Goal: Task Accomplishment & Management: Manage account settings

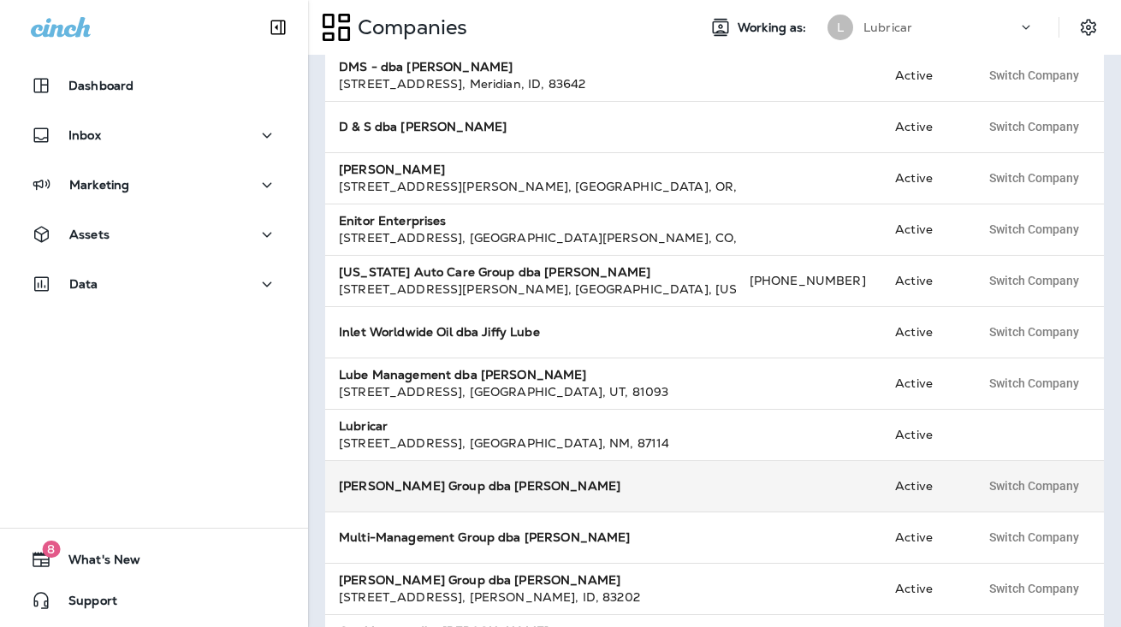
scroll to position [489, 0]
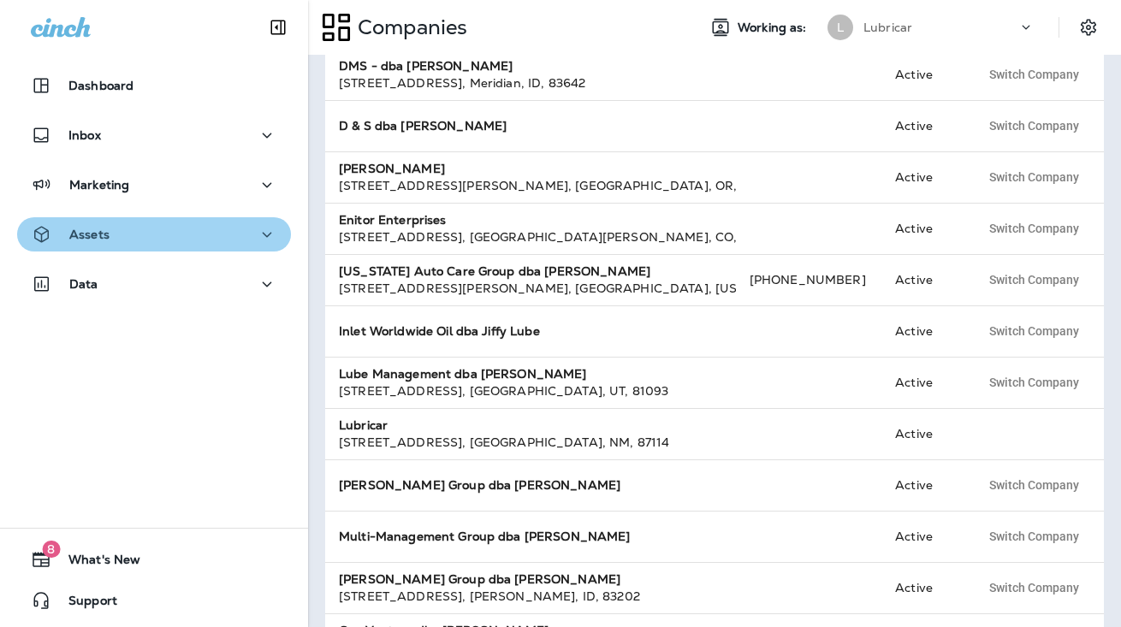
click at [169, 226] on div "Assets" at bounding box center [154, 234] width 246 height 21
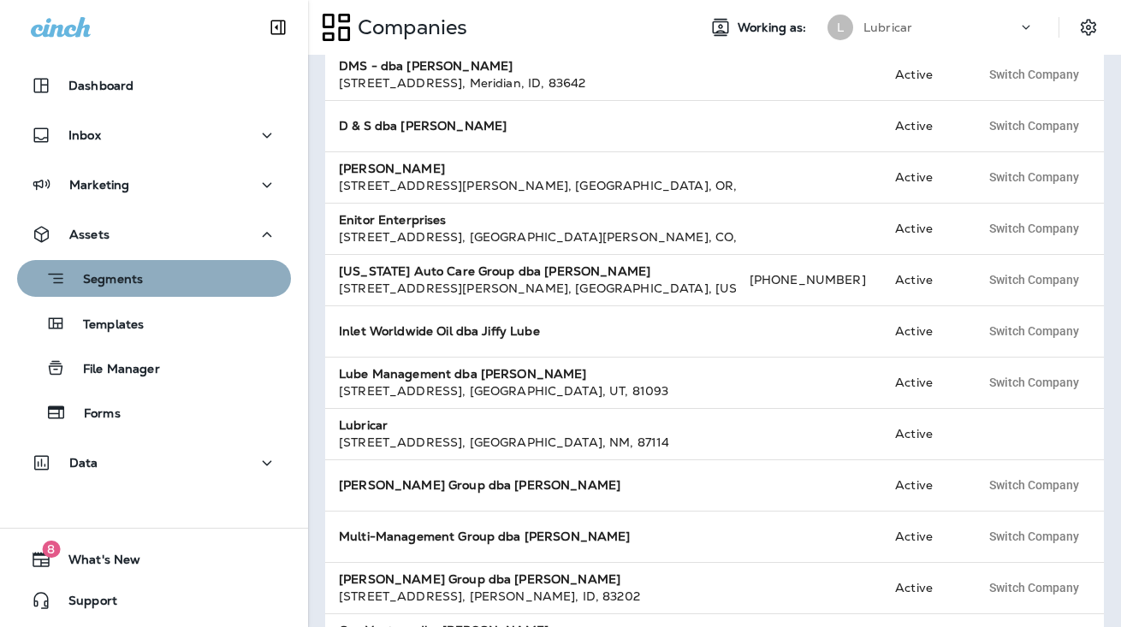
click at [163, 282] on div "Segments" at bounding box center [154, 278] width 260 height 27
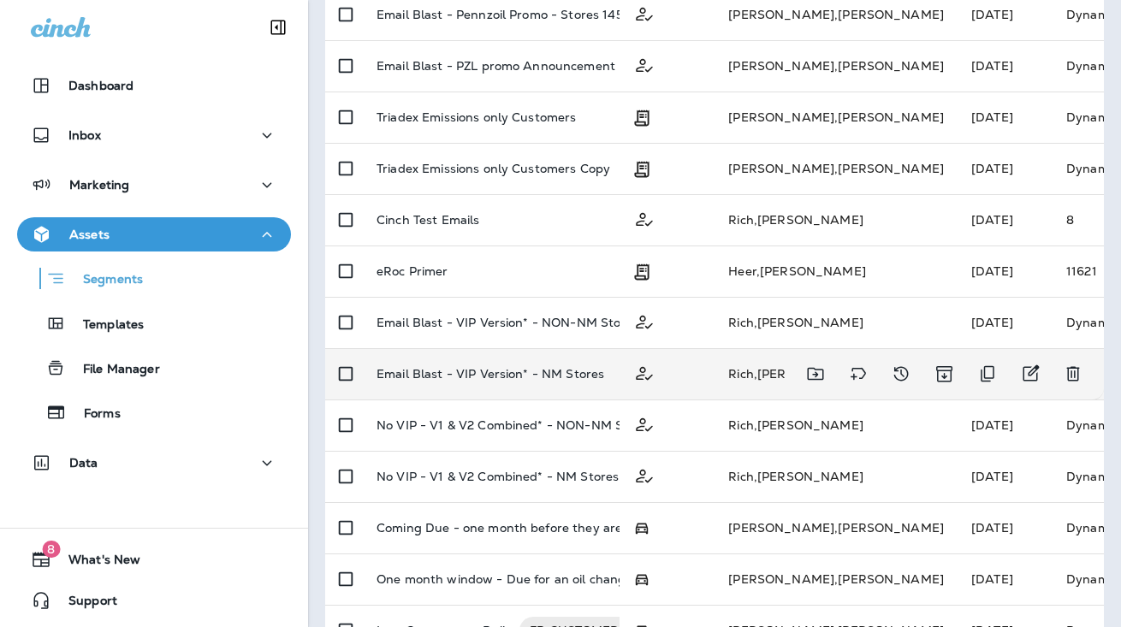
scroll to position [640, 0]
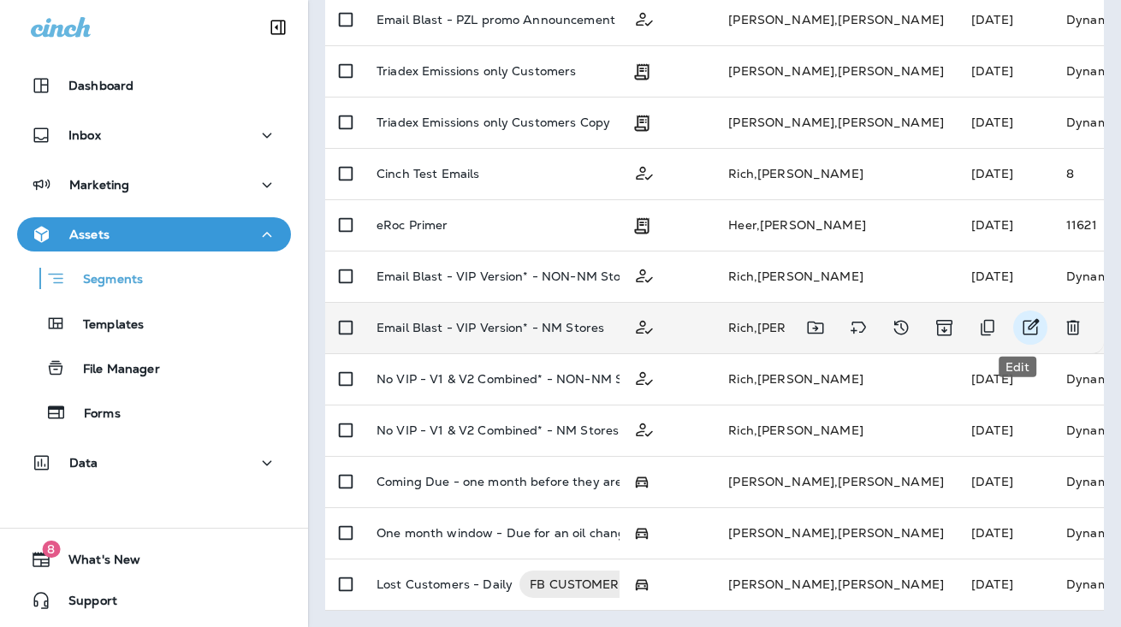
click at [1020, 328] on icon "Edit" at bounding box center [1030, 327] width 21 height 21
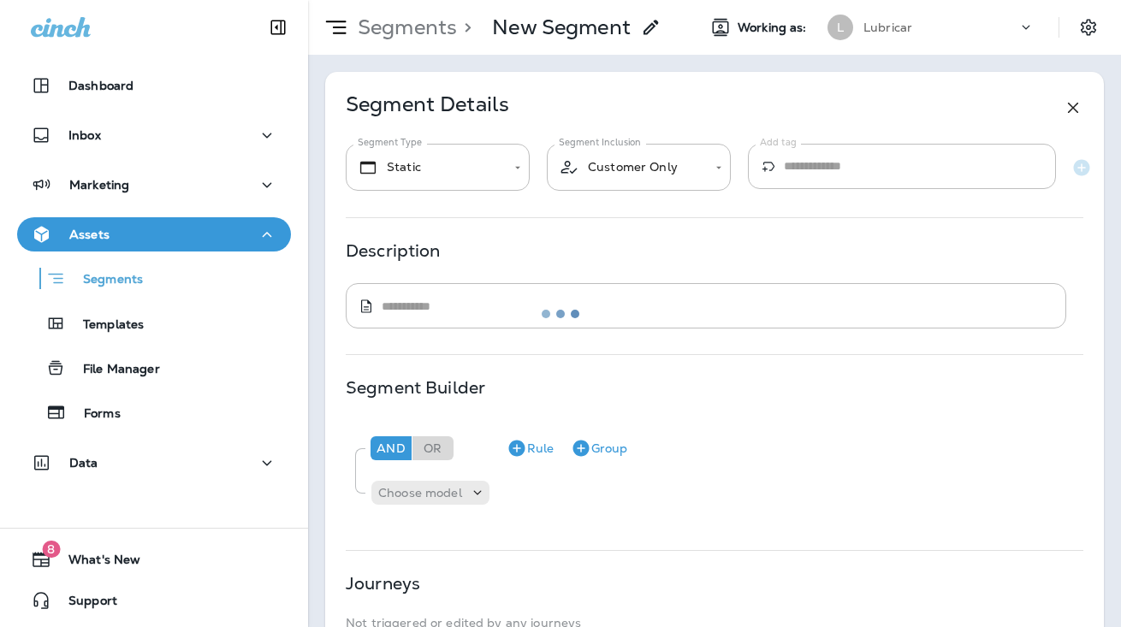
type input "*******"
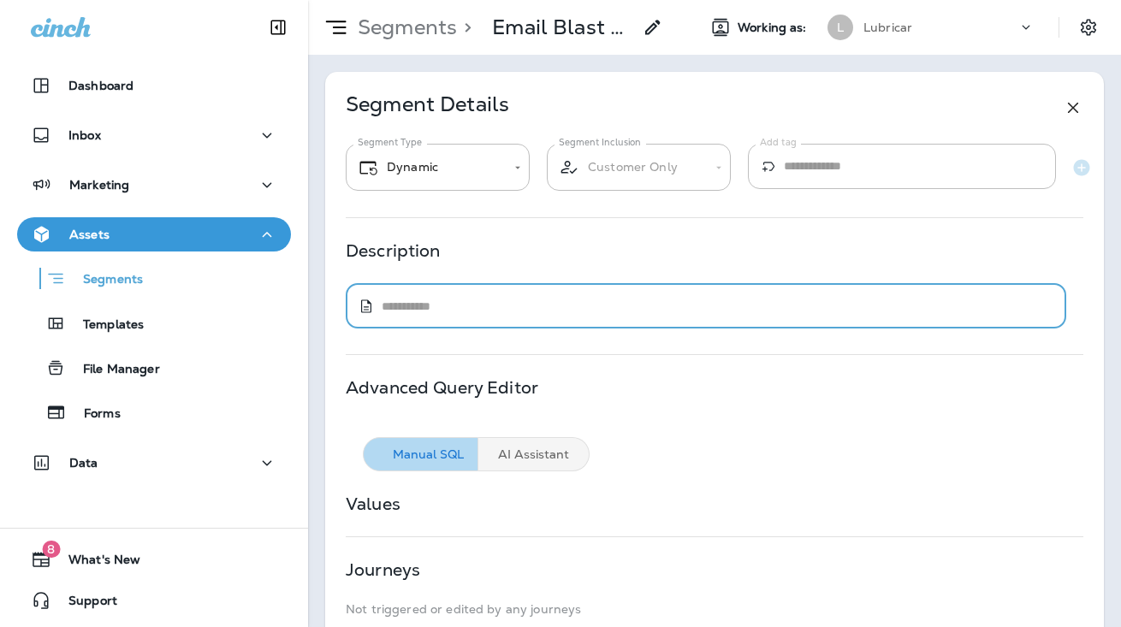
click at [558, 312] on textarea at bounding box center [718, 306] width 672 height 17
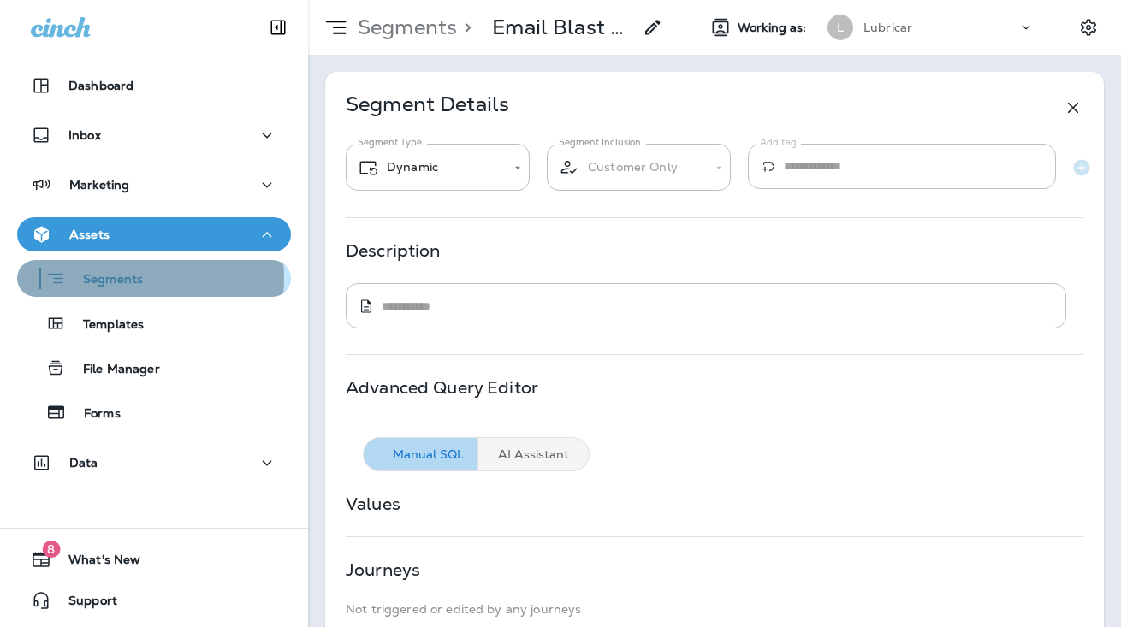
click at [122, 278] on p "Segments" at bounding box center [104, 280] width 77 height 17
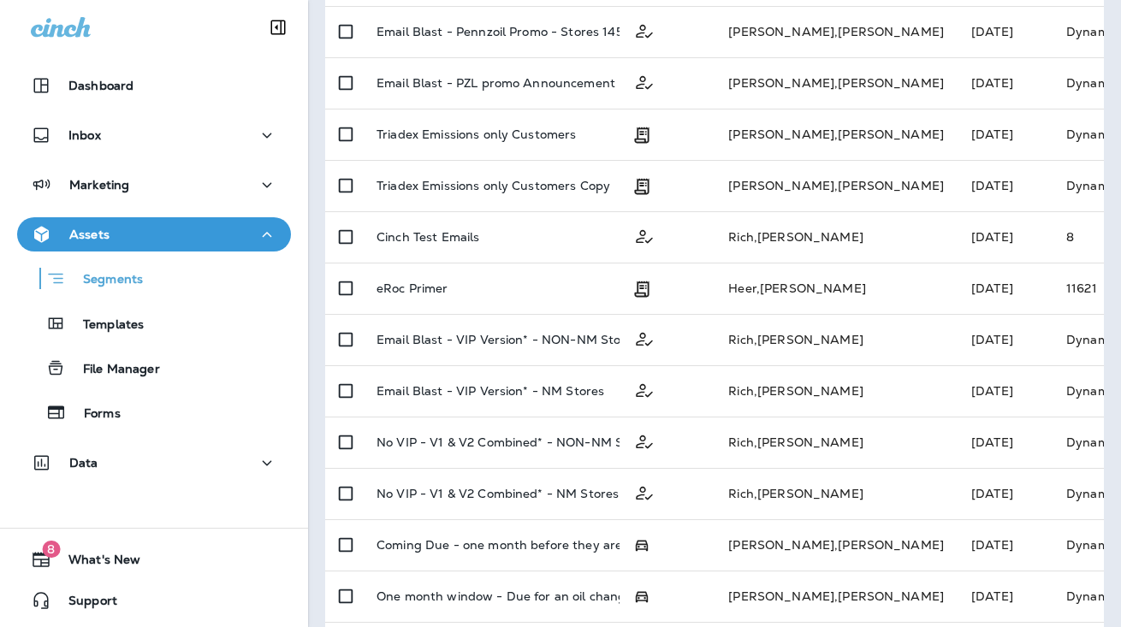
scroll to position [640, 0]
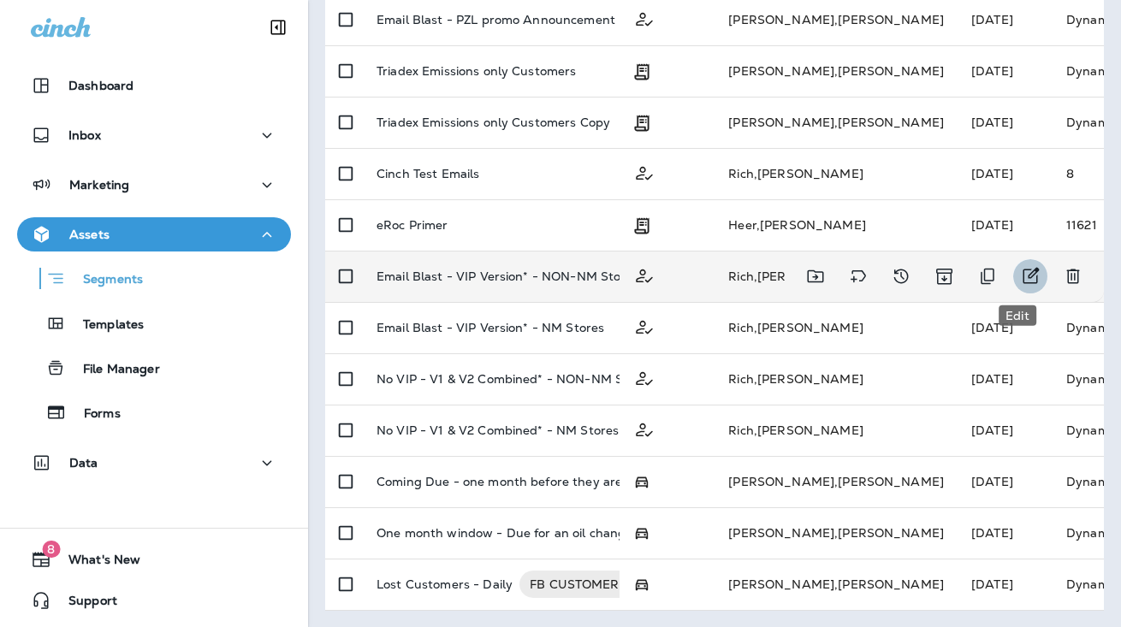
click at [1020, 278] on icon "Edit" at bounding box center [1030, 276] width 21 height 21
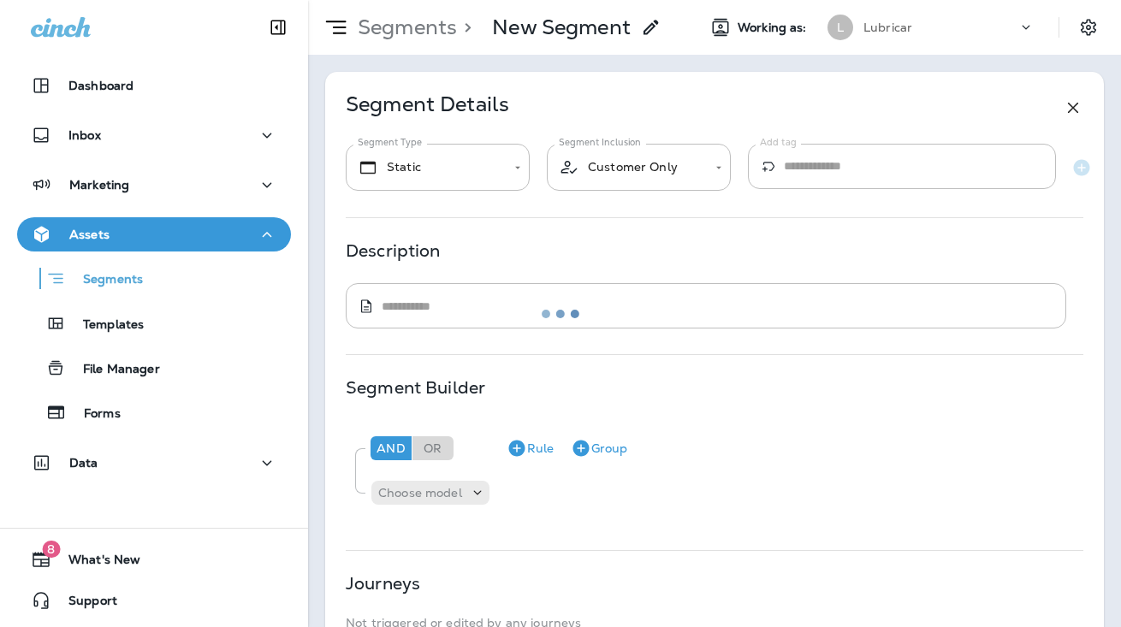
type input "*******"
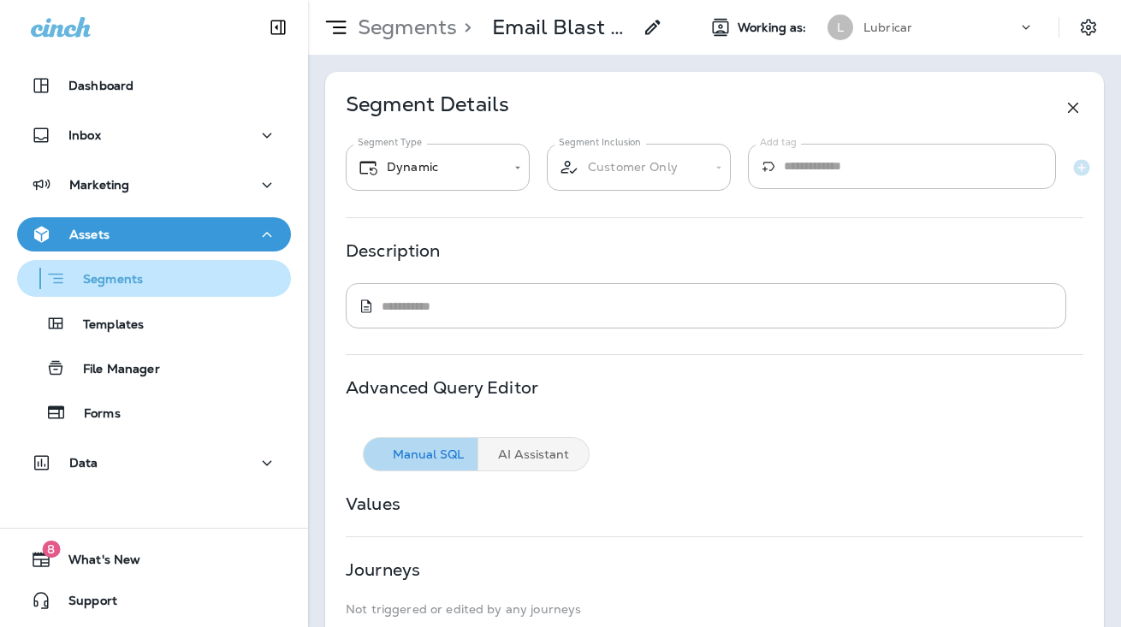
click at [139, 278] on p "Segments" at bounding box center [104, 280] width 77 height 17
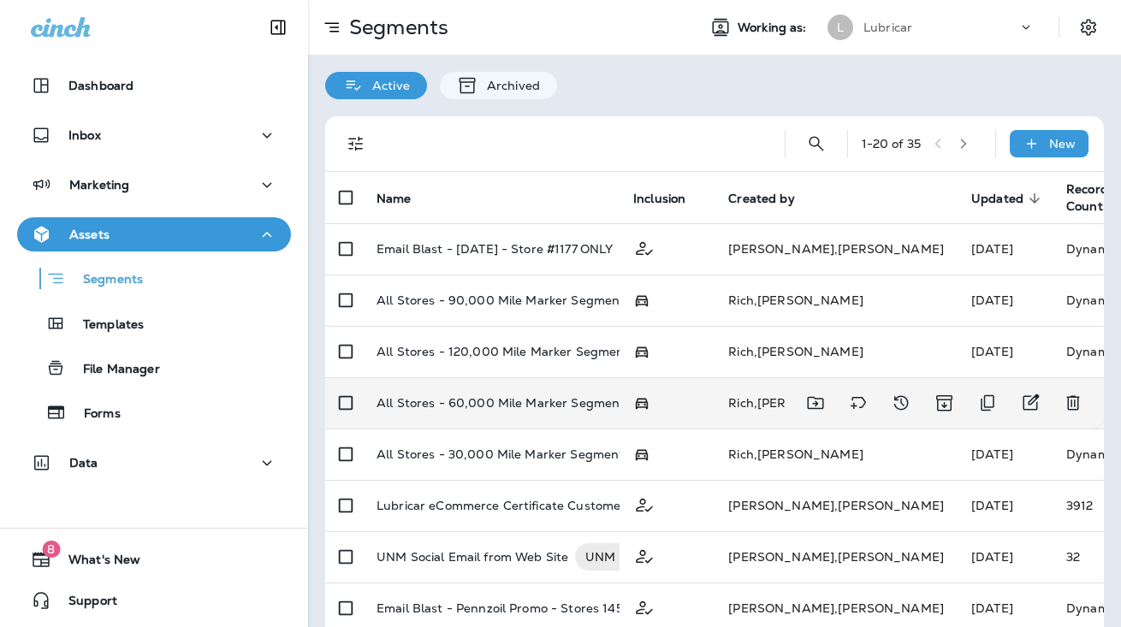
scroll to position [640, 0]
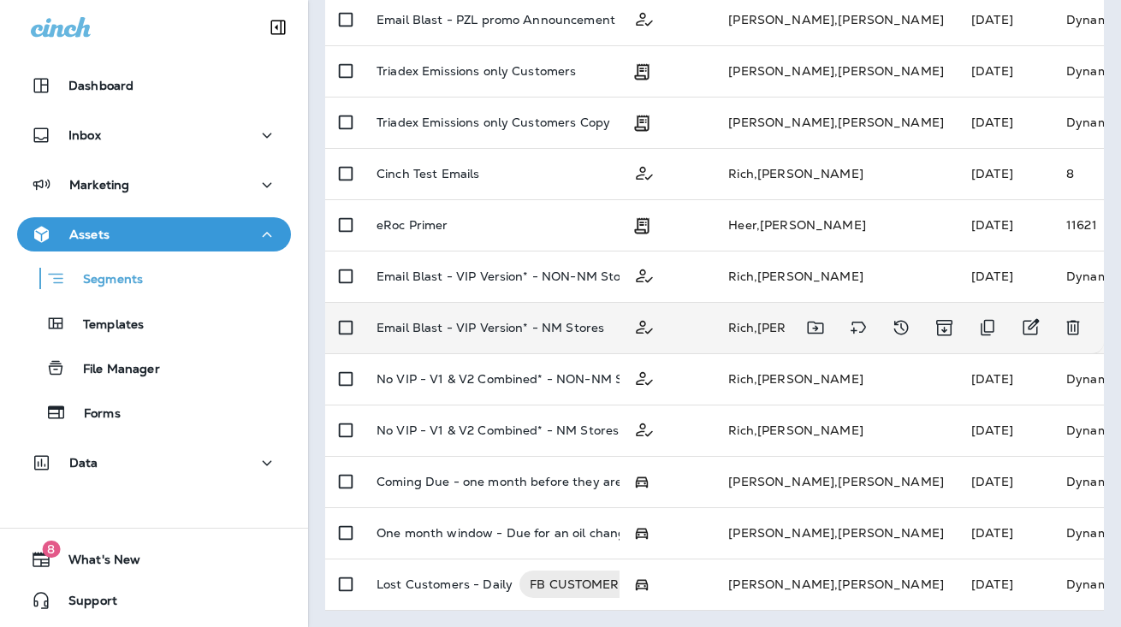
click at [511, 323] on p "Email Blast - VIP Version* - NM Stores" at bounding box center [490, 328] width 228 height 14
